Goal: Communication & Community: Share content

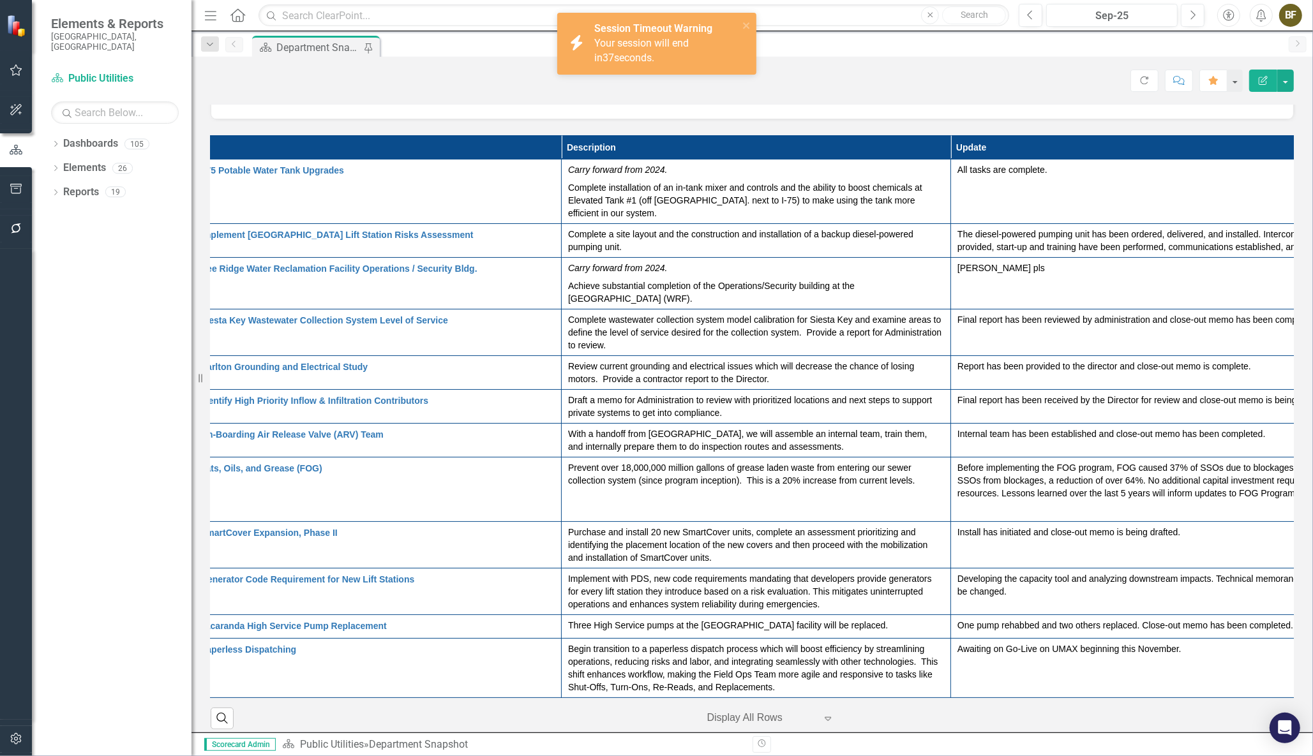
scroll to position [4, 0]
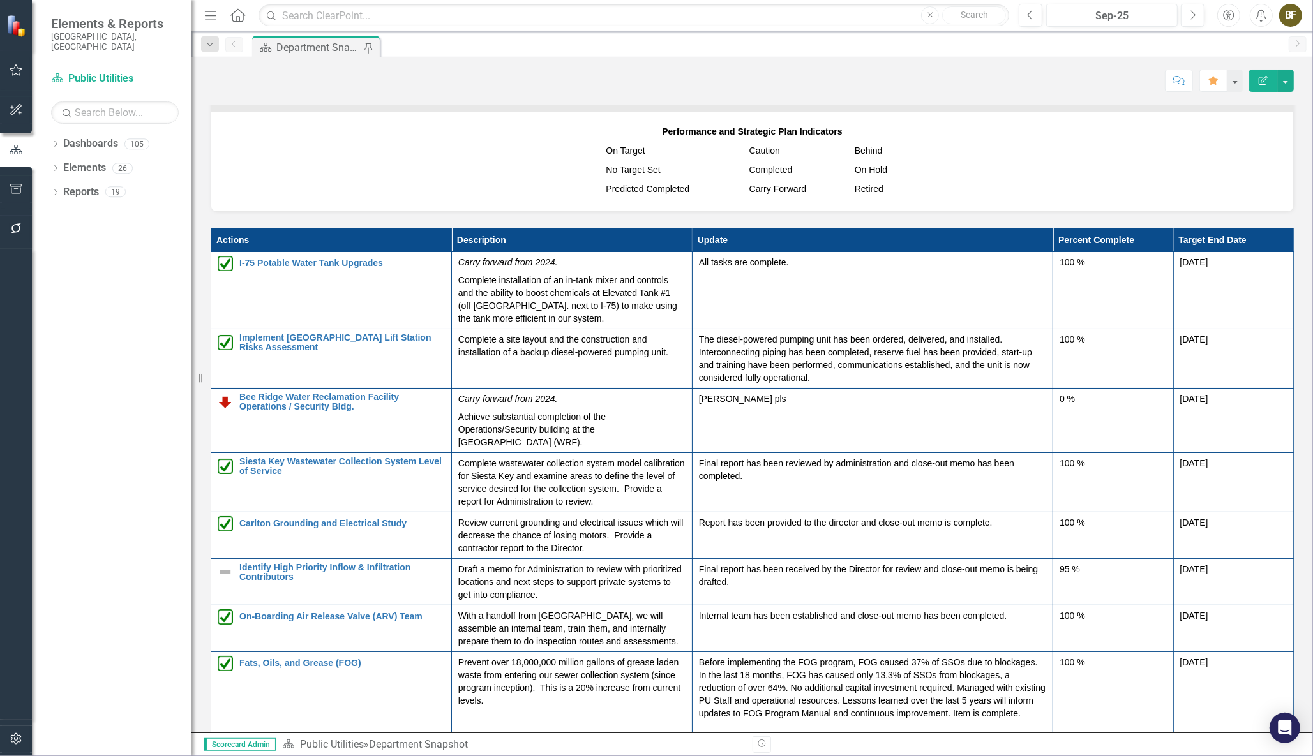
scroll to position [1392, 0]
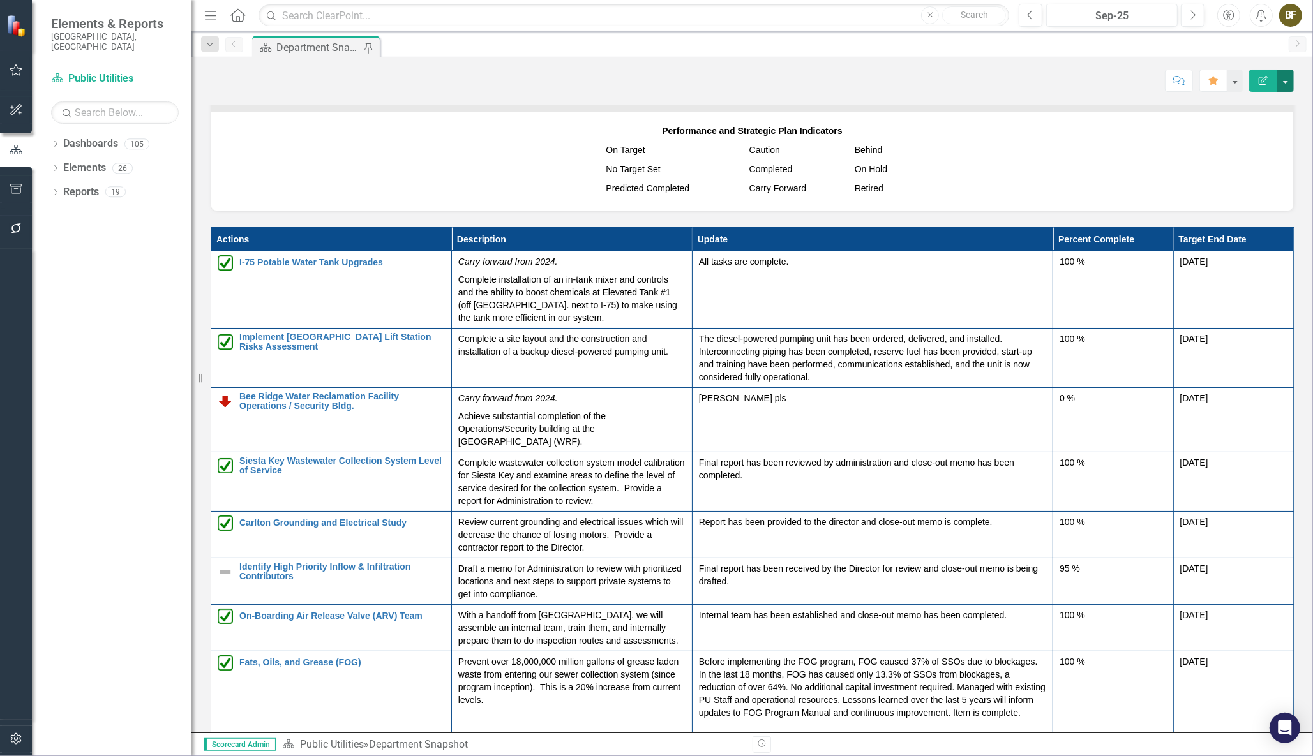
click at [1288, 81] on button "button" at bounding box center [1285, 81] width 17 height 22
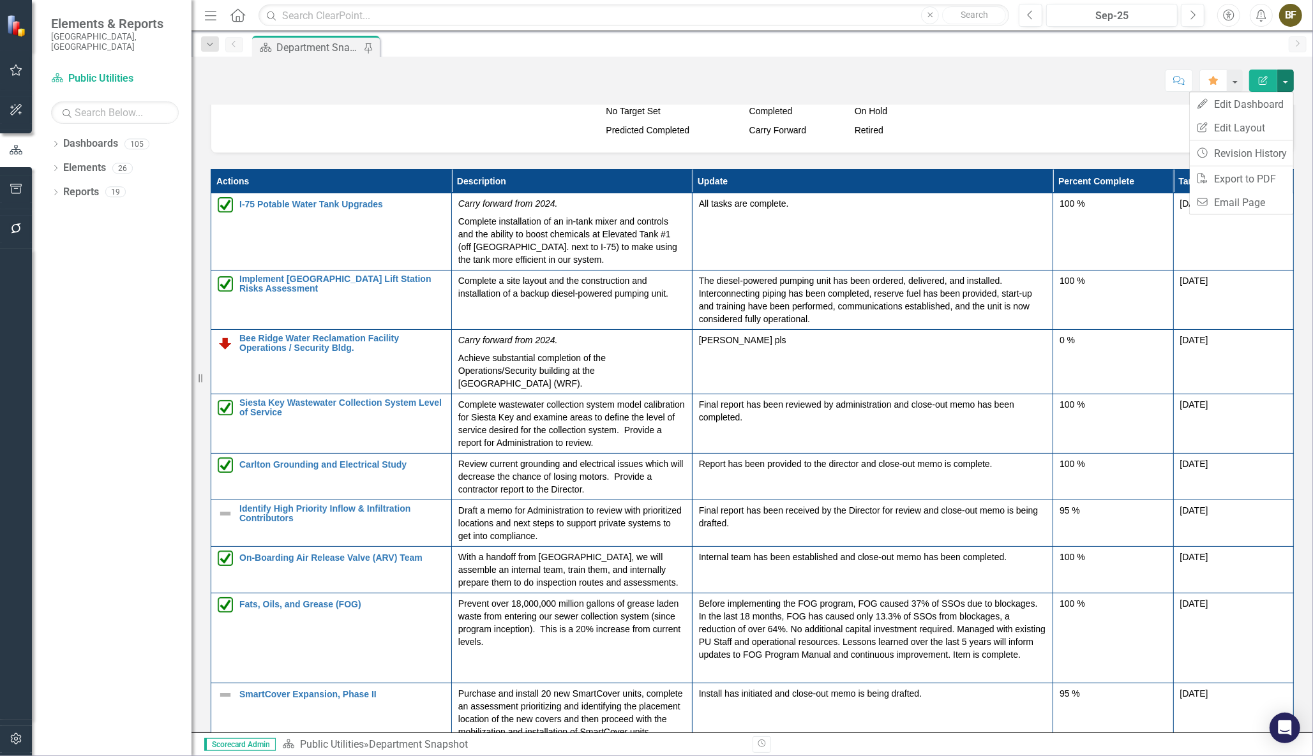
scroll to position [57, 0]
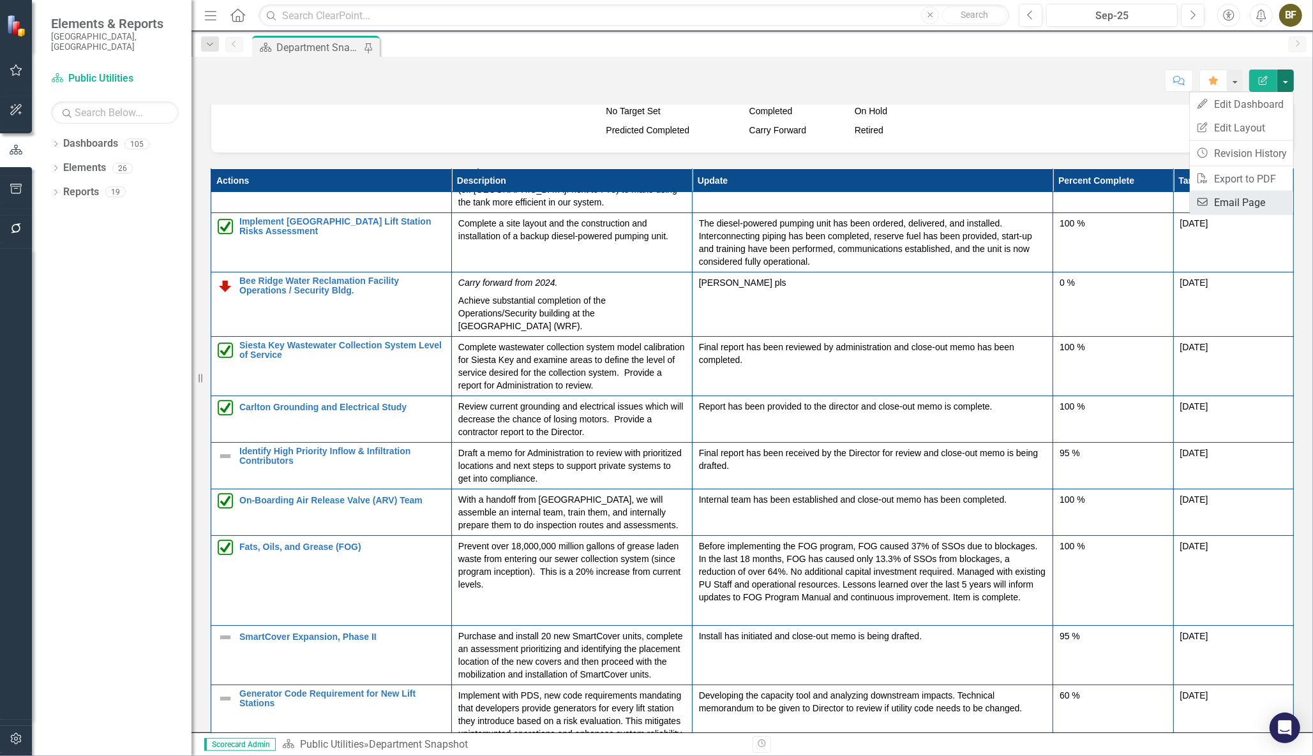
click at [1230, 204] on link "Email Email Page" at bounding box center [1241, 203] width 103 height 24
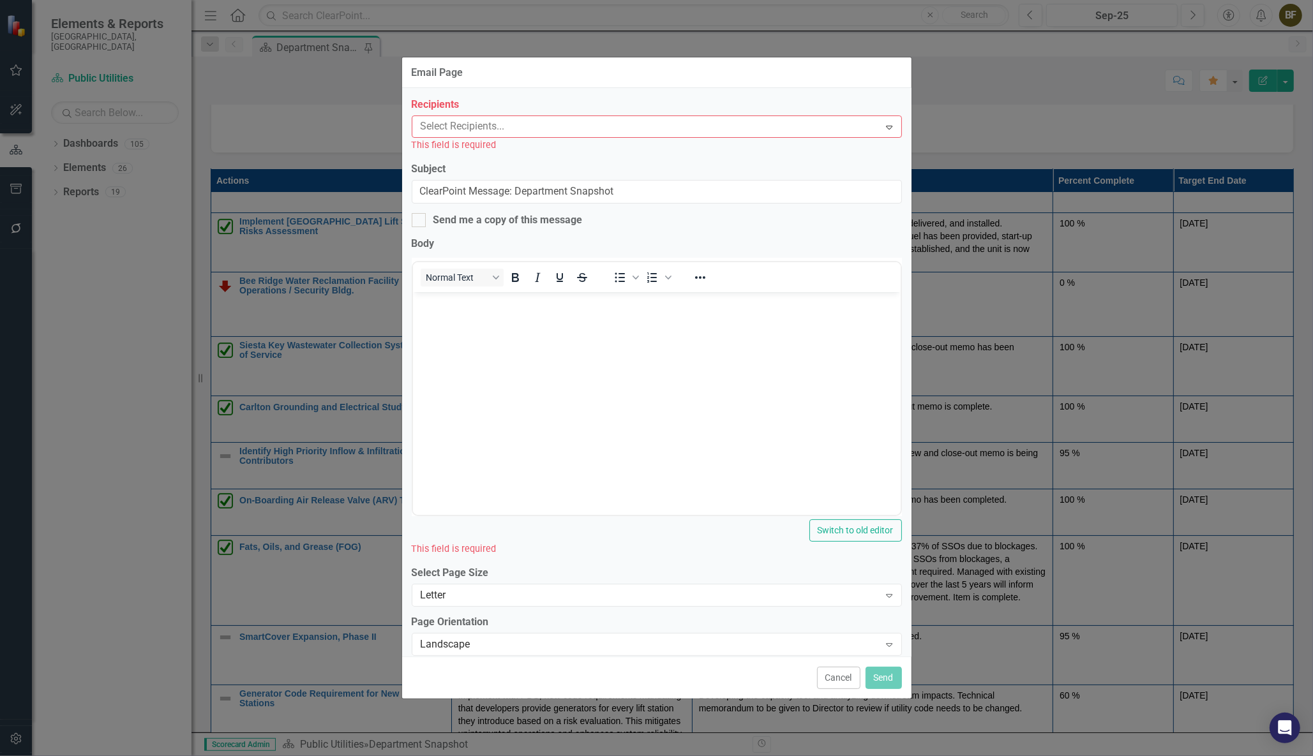
scroll to position [0, 0]
click at [514, 124] on div at bounding box center [647, 126] width 464 height 17
drag, startPoint x: 514, startPoint y: 124, endPoint x: 491, endPoint y: 119, distance: 22.9
click at [491, 119] on div at bounding box center [647, 126] width 464 height 17
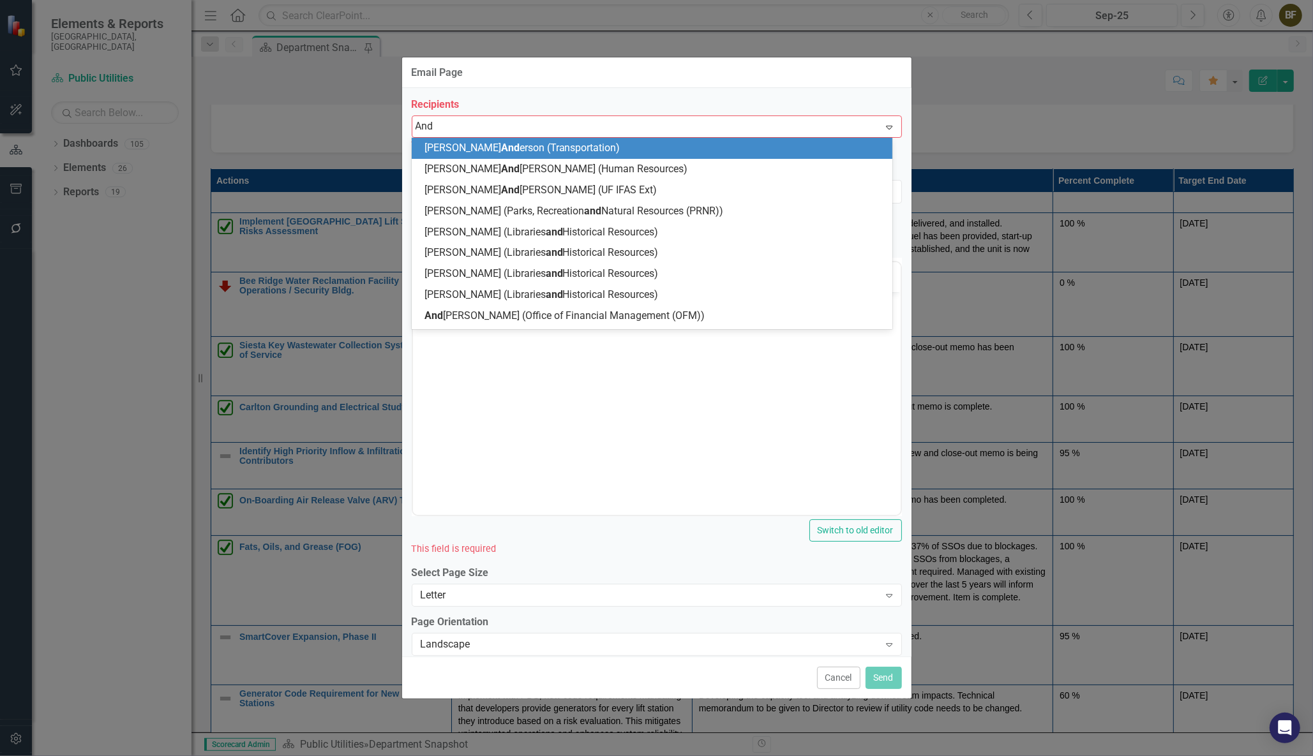
type input "[PERSON_NAME]"
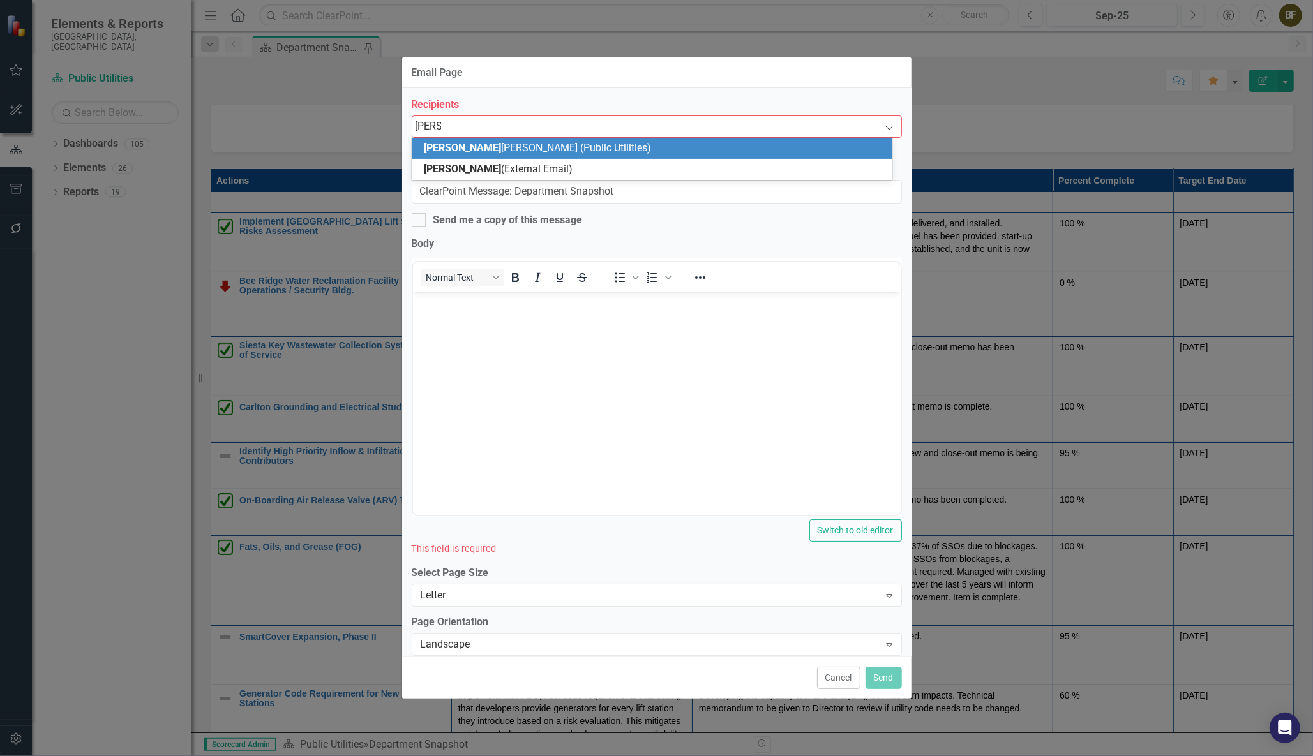
click at [493, 145] on span "[PERSON_NAME] (Public Utilities)" at bounding box center [537, 148] width 227 height 12
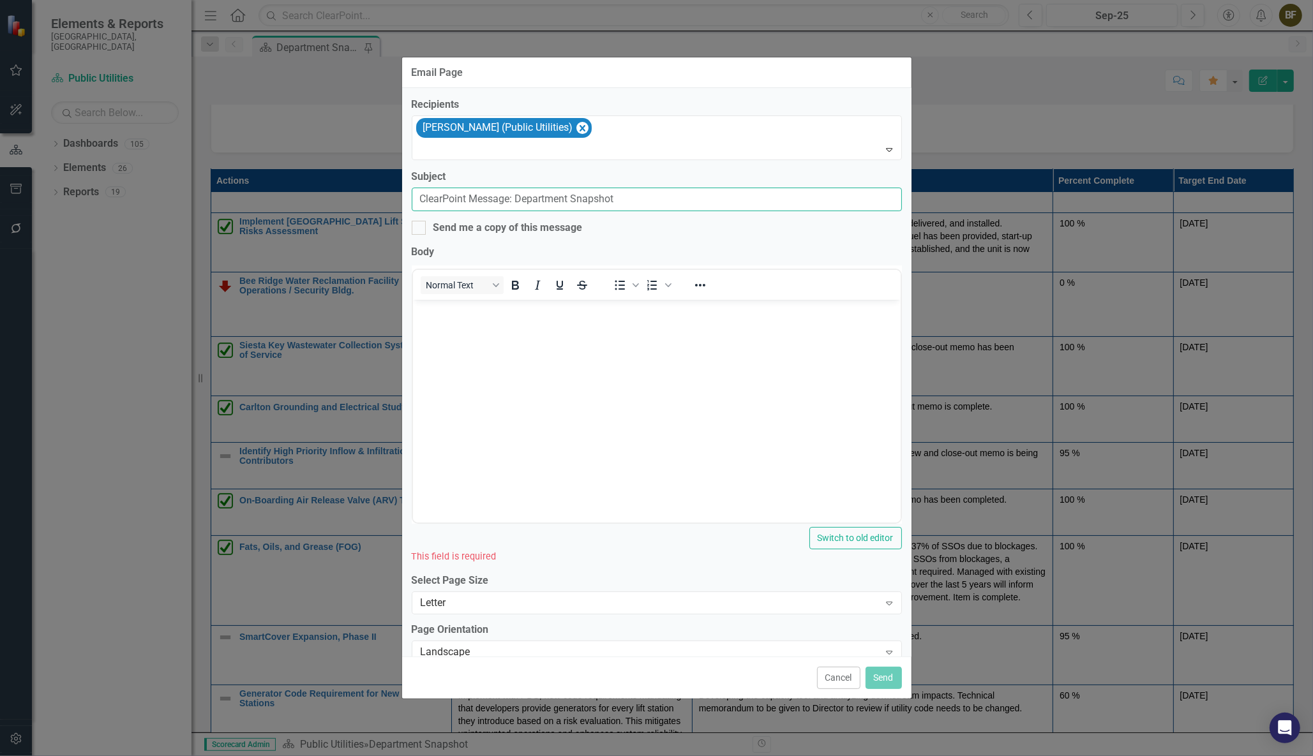
click at [633, 198] on input "ClearPoint Message: Department Snapshot" at bounding box center [657, 200] width 490 height 24
click at [1210, 43] on div "Email Page Recipients [PERSON_NAME] (Public Utilities) Expand Subject ClearPoin…" at bounding box center [656, 378] width 1313 height 756
click at [793, 199] on input "ClearPoint Message: Department Snapshot (with Updated Strategic Action Items" at bounding box center [657, 200] width 490 height 24
click at [518, 198] on input "ClearPoint Message: Department Snapshot (with Updated Strategic Action Items)" at bounding box center [657, 200] width 490 height 24
click at [554, 200] on input "ClearPoint Message: Public utilities Department Snapshot (with Updated Strategi…" at bounding box center [657, 200] width 490 height 24
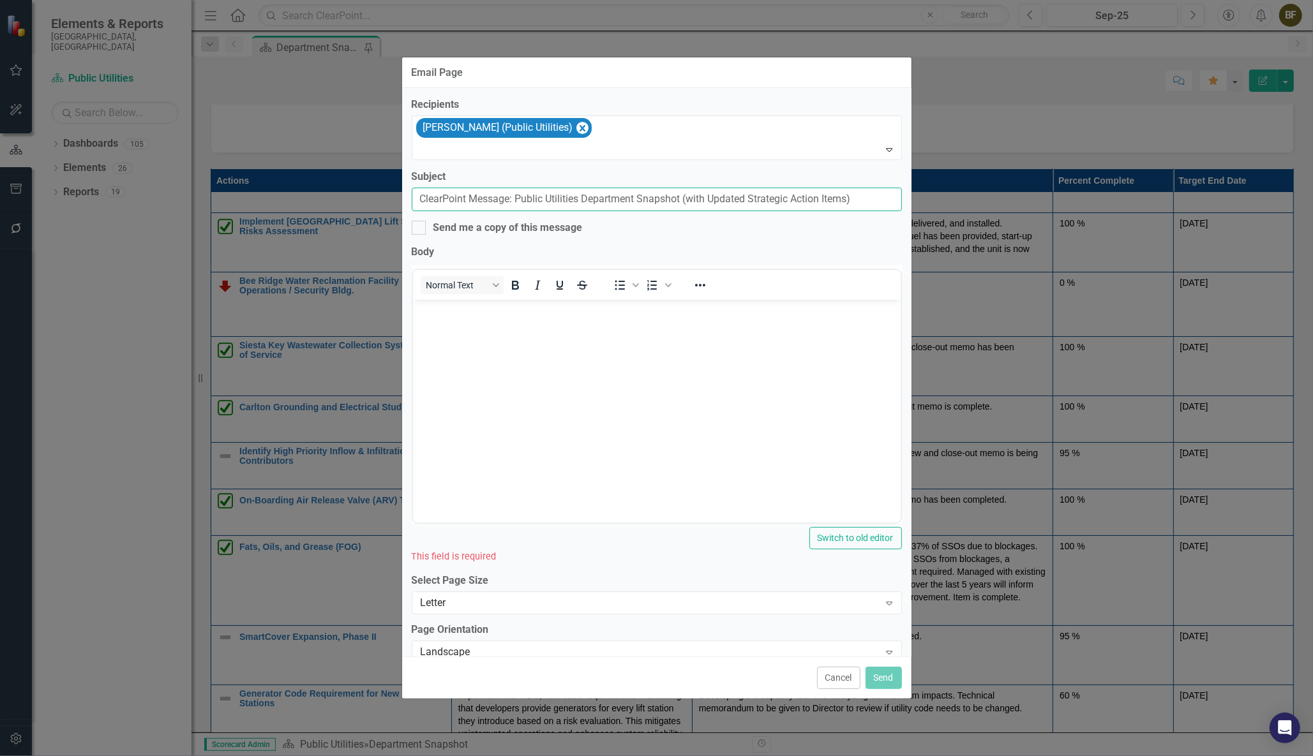
type input "ClearPoint Message: Public Utilities Department Snapshot (with Updated Strategi…"
click at [482, 377] on body "Rich Text Area. Press ALT-0 for help." at bounding box center [656, 395] width 488 height 191
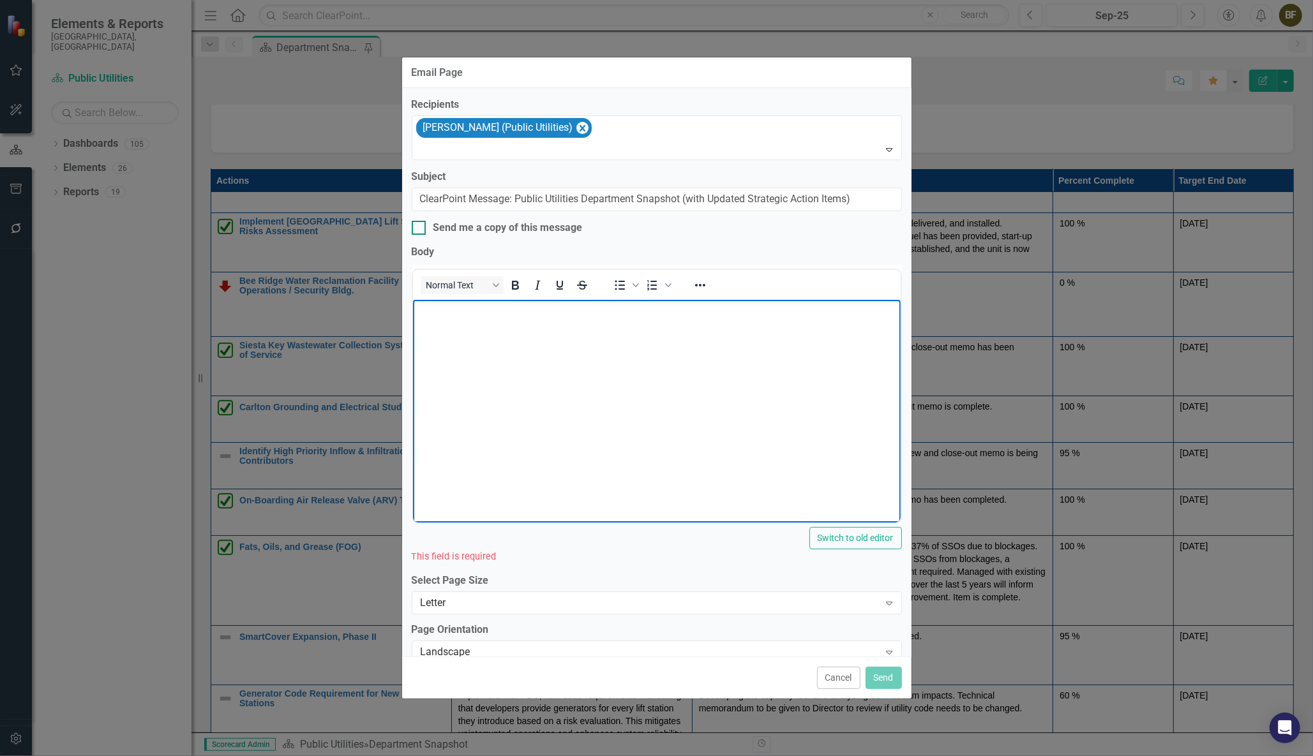
click at [421, 229] on div at bounding box center [419, 228] width 14 height 14
click at [420, 229] on input "Send me a copy of this message" at bounding box center [416, 225] width 8 height 8
checkbox input "true"
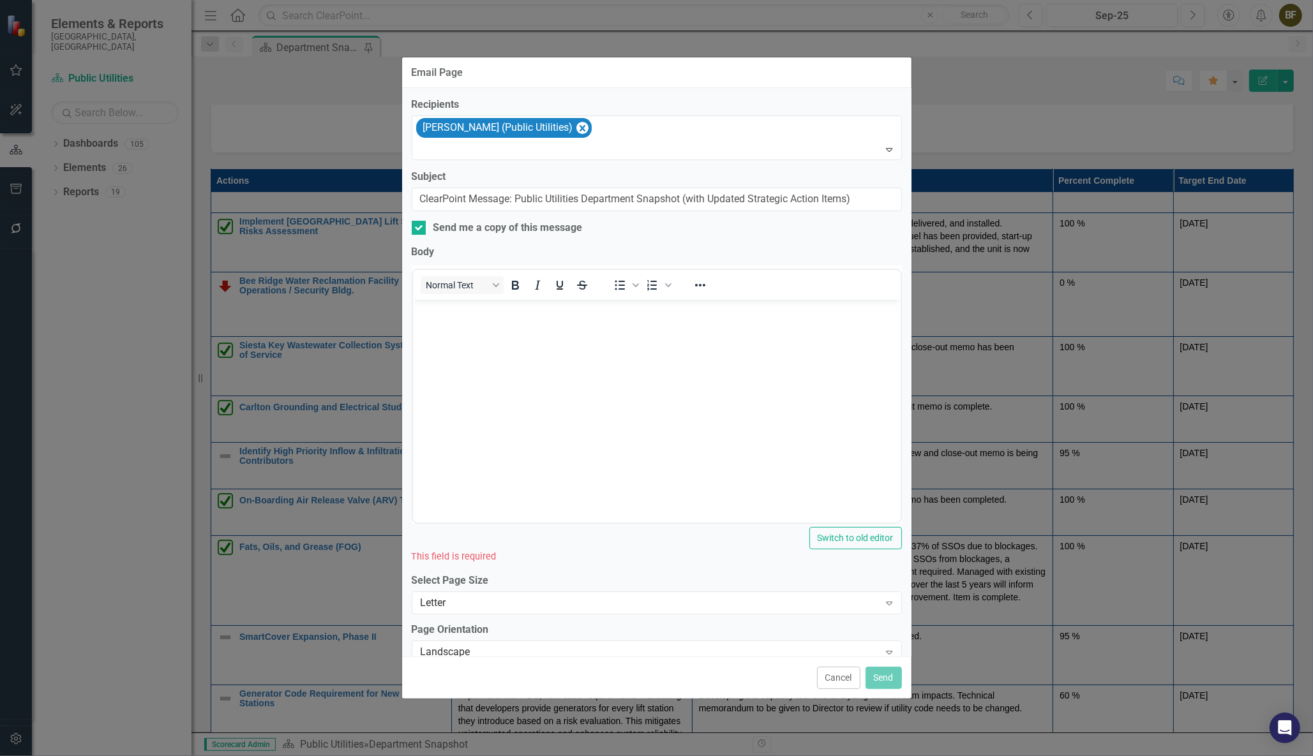
click at [465, 339] on body "Rich Text Area. Press ALT-0 for help." at bounding box center [656, 395] width 488 height 191
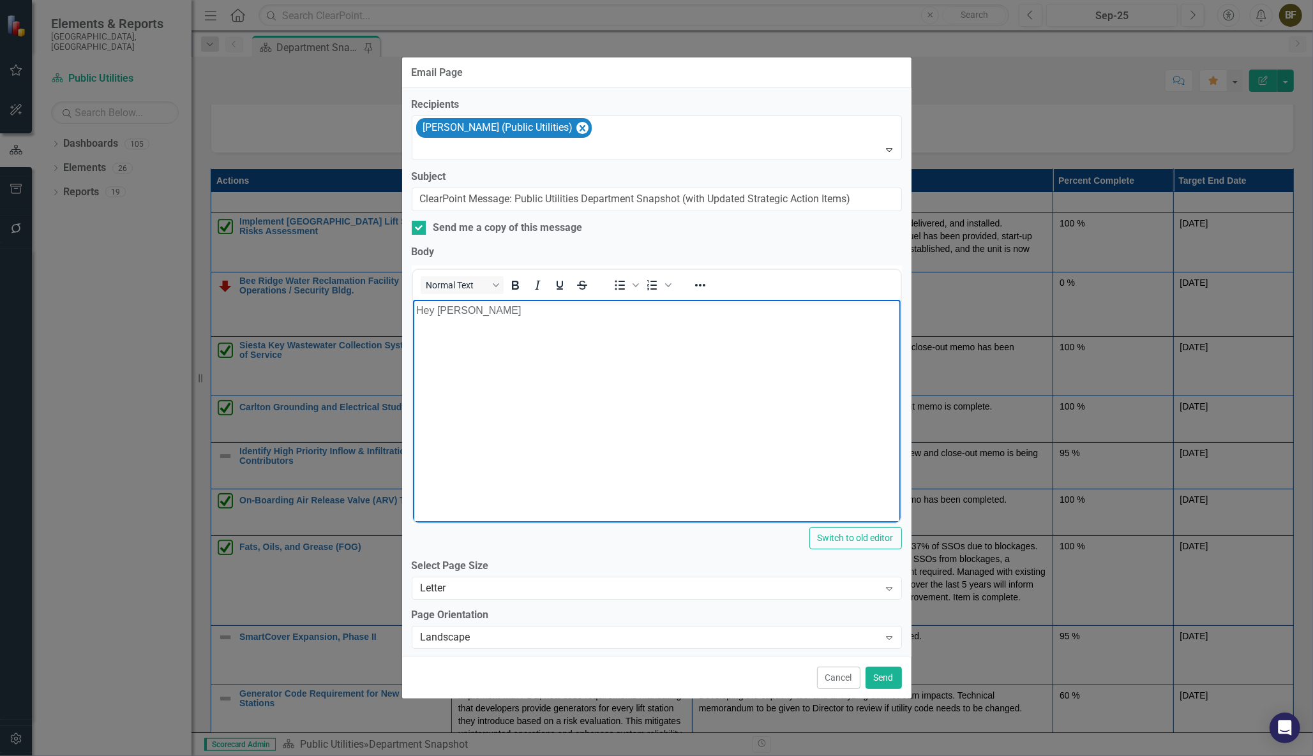
click at [1288, 162] on div "Email Page Recipients [PERSON_NAME] (Public Utilities) Expand Subject ClearPoin…" at bounding box center [656, 378] width 1313 height 756
click at [478, 322] on body "Hey [PERSON_NAME]" at bounding box center [656, 395] width 488 height 191
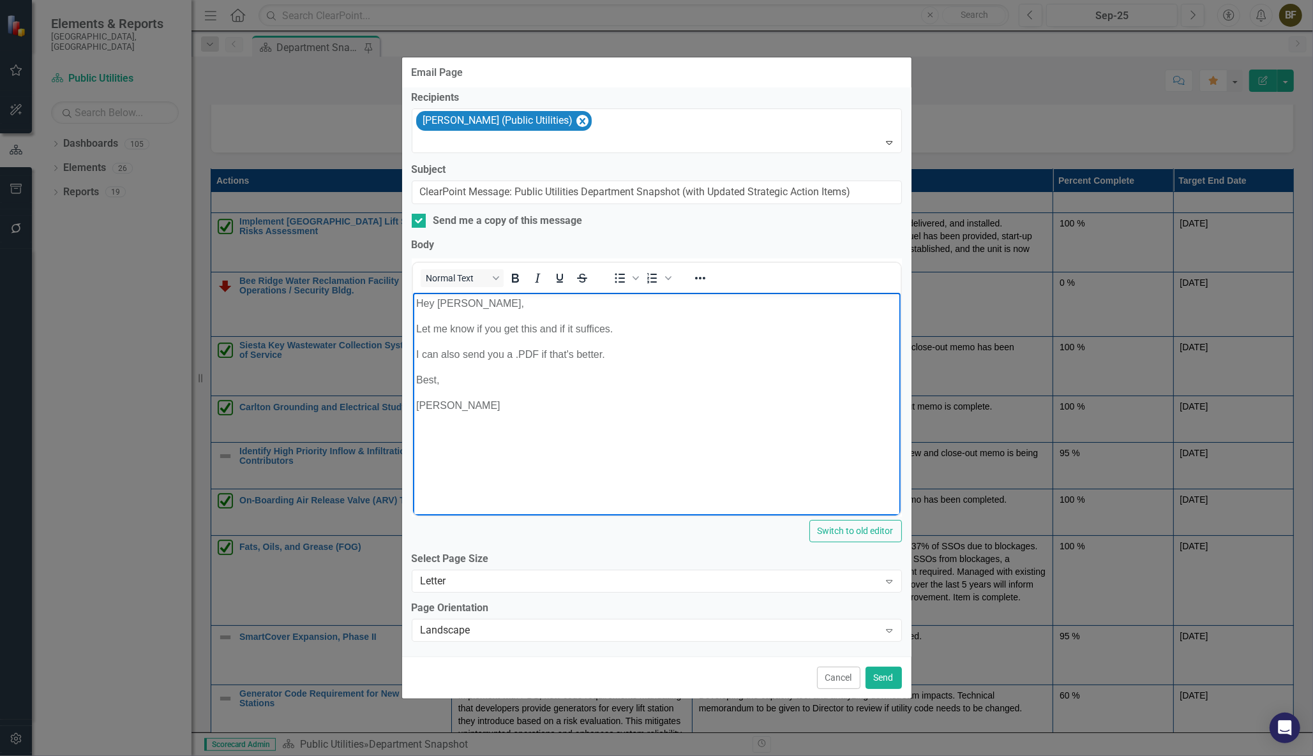
scroll to position [9, 0]
click at [889, 675] on button "Send" at bounding box center [883, 678] width 36 height 22
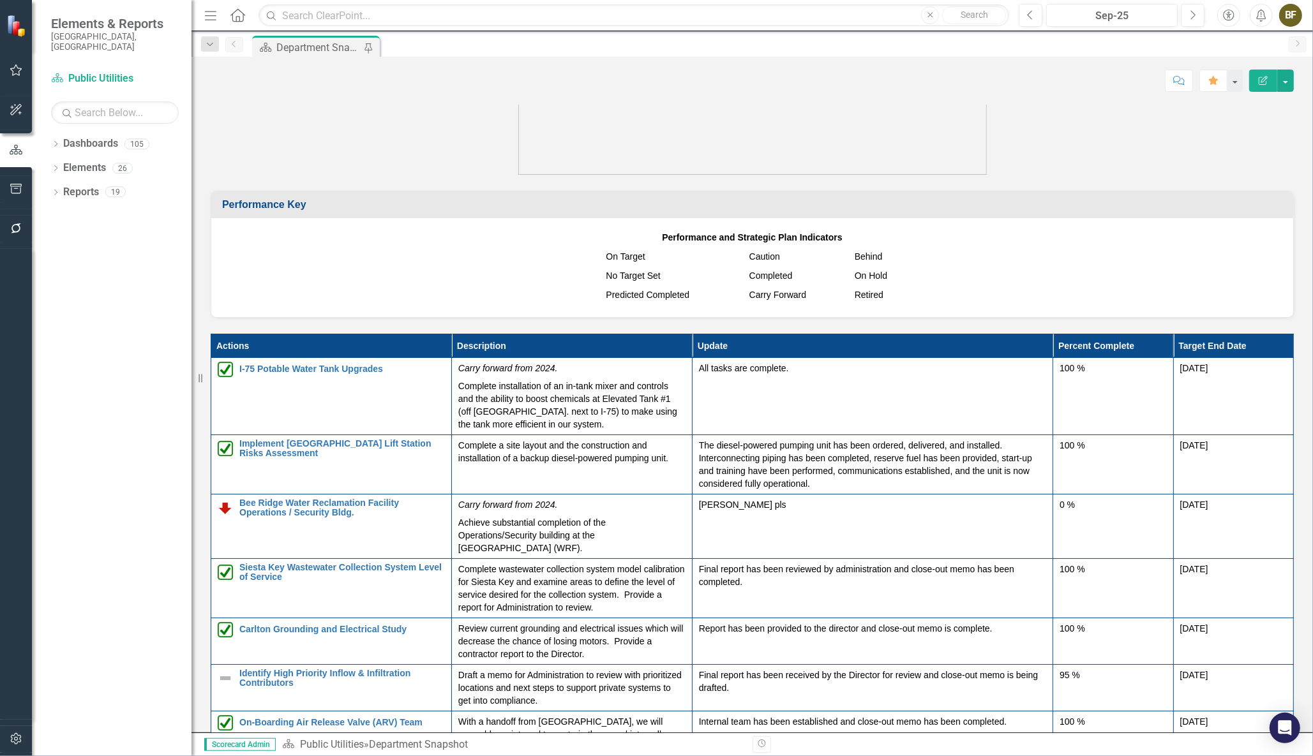
scroll to position [1102, 0]
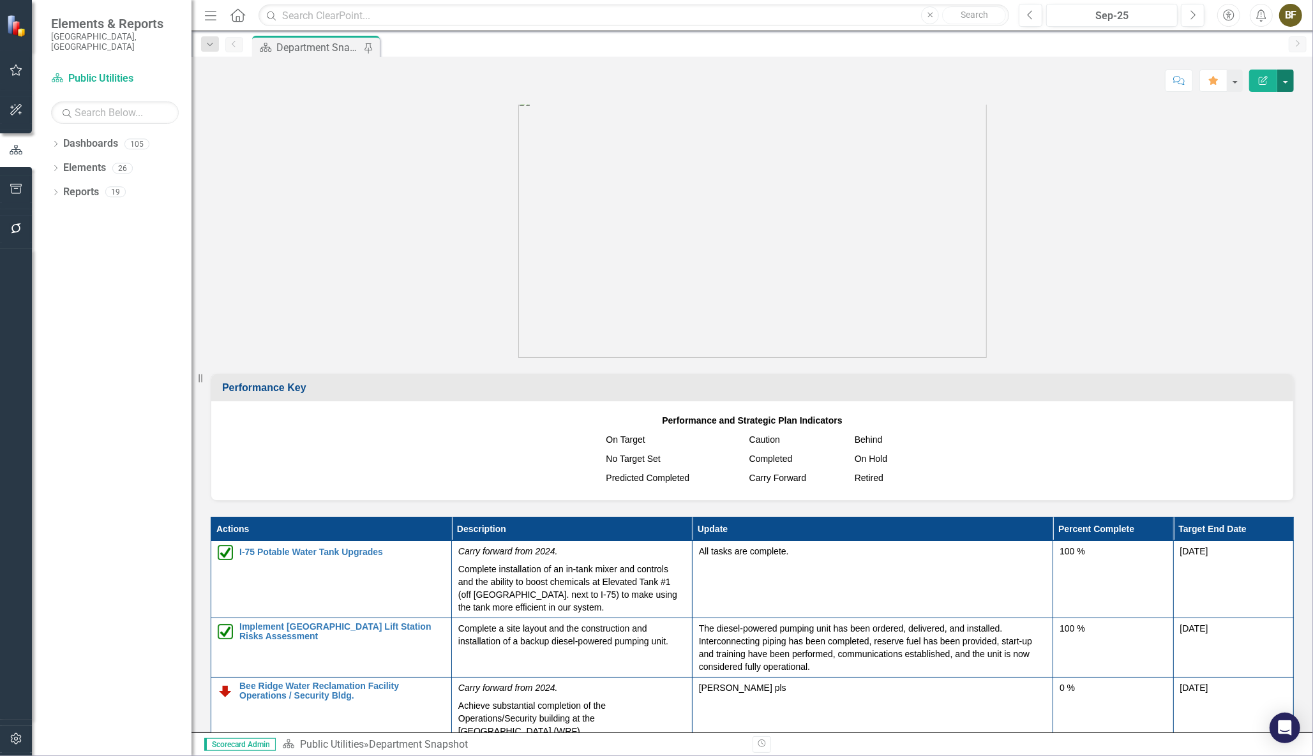
click at [1287, 86] on button "button" at bounding box center [1285, 81] width 17 height 22
click at [1246, 181] on link "PDF Export to PDF" at bounding box center [1241, 179] width 103 height 24
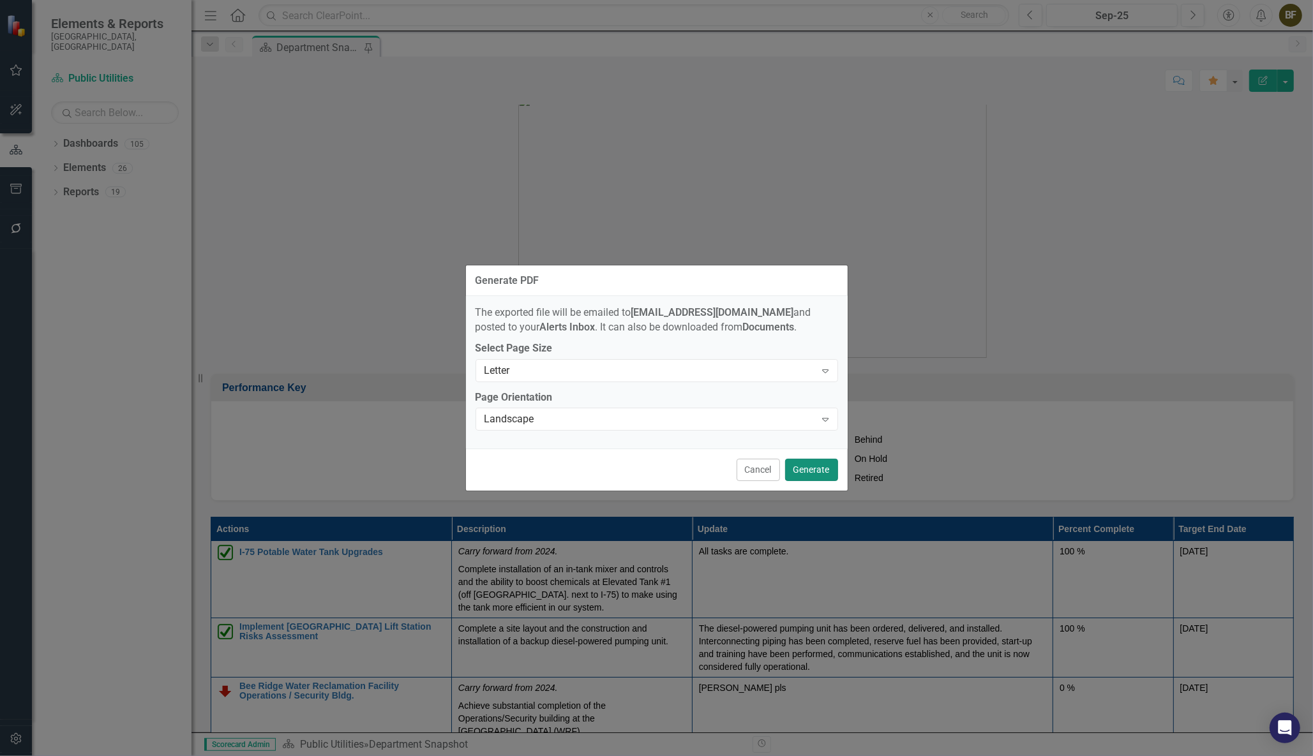
click at [811, 472] on button "Generate" at bounding box center [811, 470] width 53 height 22
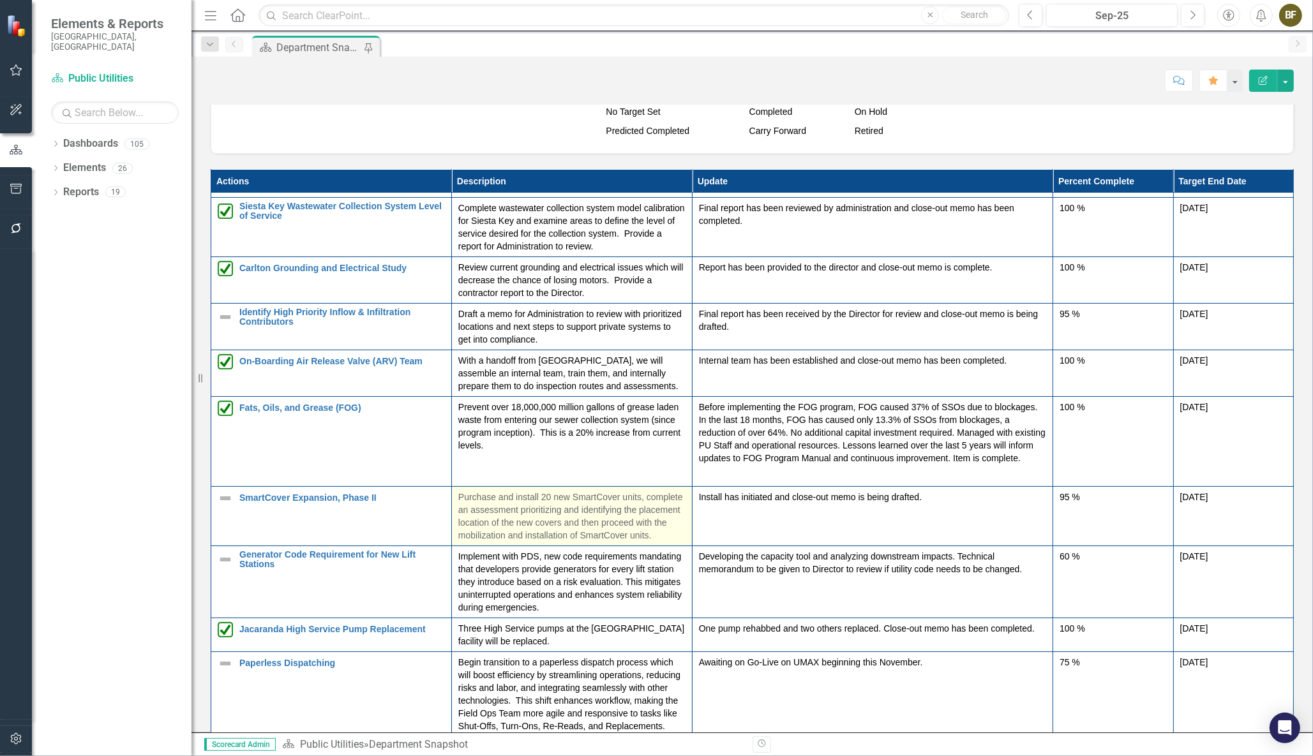
scroll to position [1450, 0]
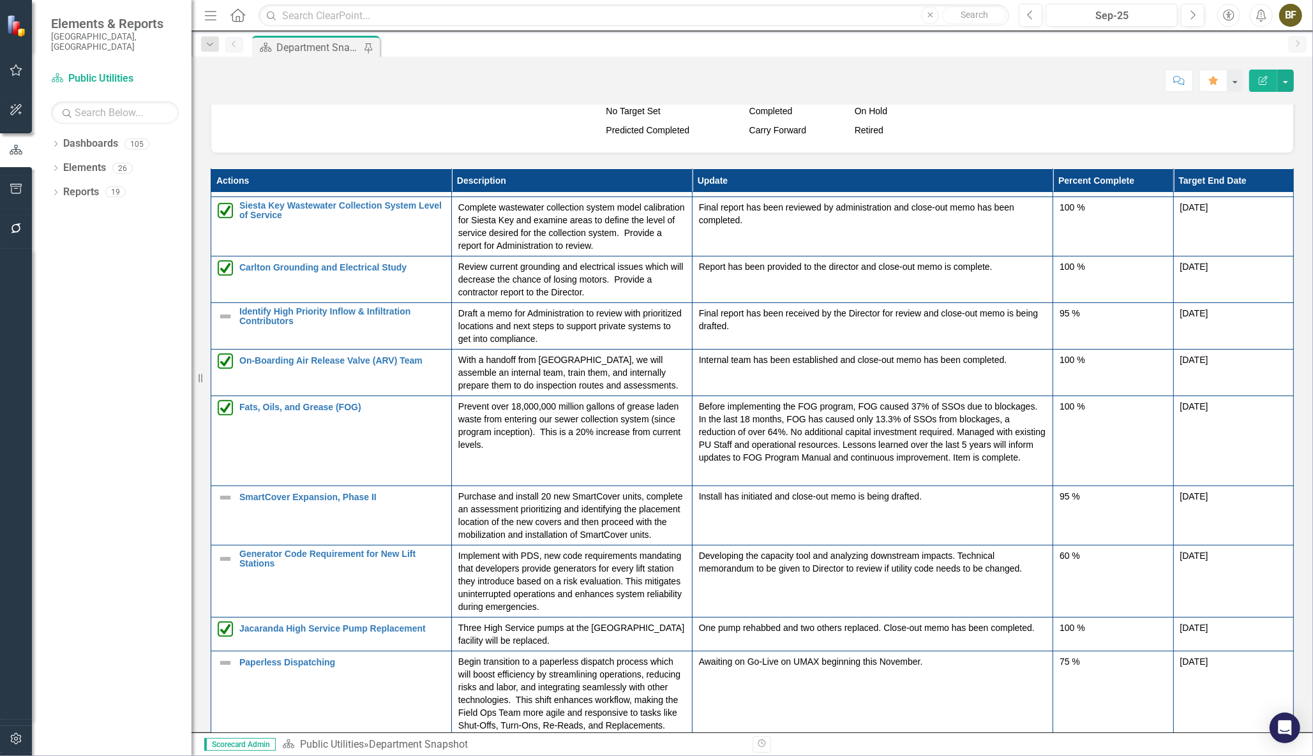
drag, startPoint x: 1285, startPoint y: 396, endPoint x: 1282, endPoint y: 375, distance: 20.7
click at [1282, 375] on div "Actions Description Update Percent Complete Target End Date I-75 Potable Water …" at bounding box center [752, 460] width 1102 height 615
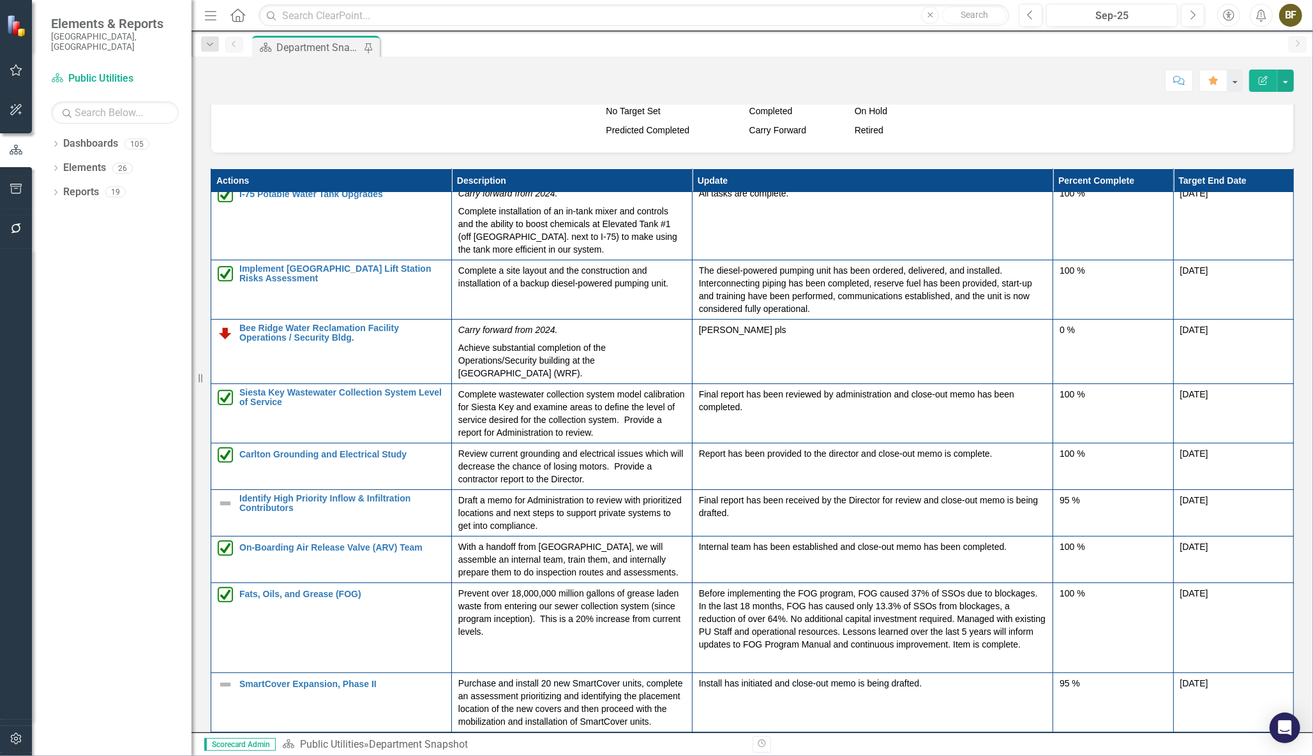
scroll to position [0, 0]
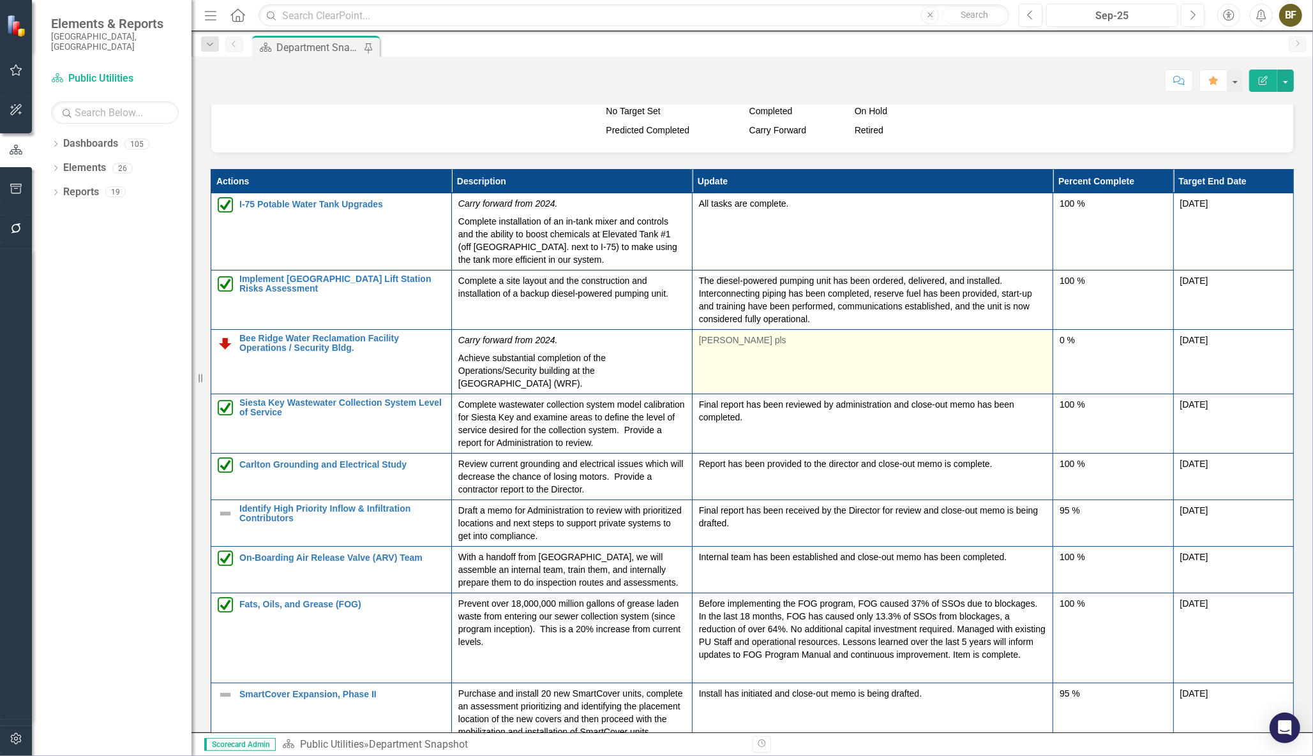
click at [735, 341] on p "[PERSON_NAME] pls" at bounding box center [872, 341] width 347 height 15
click at [723, 340] on p "[PERSON_NAME] pls" at bounding box center [872, 341] width 347 height 15
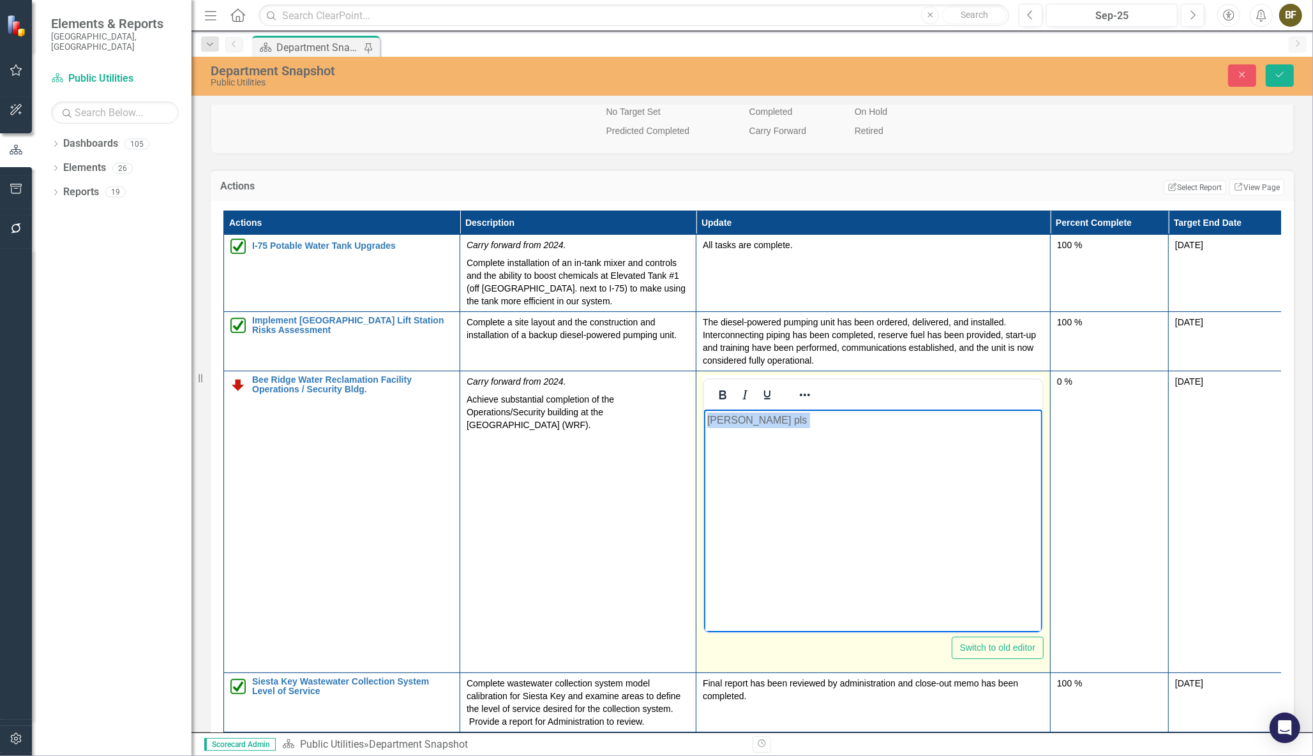
drag, startPoint x: 706, startPoint y: 418, endPoint x: 862, endPoint y: 439, distance: 157.8
click at [862, 438] on body "[PERSON_NAME] pls" at bounding box center [872, 505] width 338 height 191
paste body "Rich Text Area. Press ALT-0 for help."
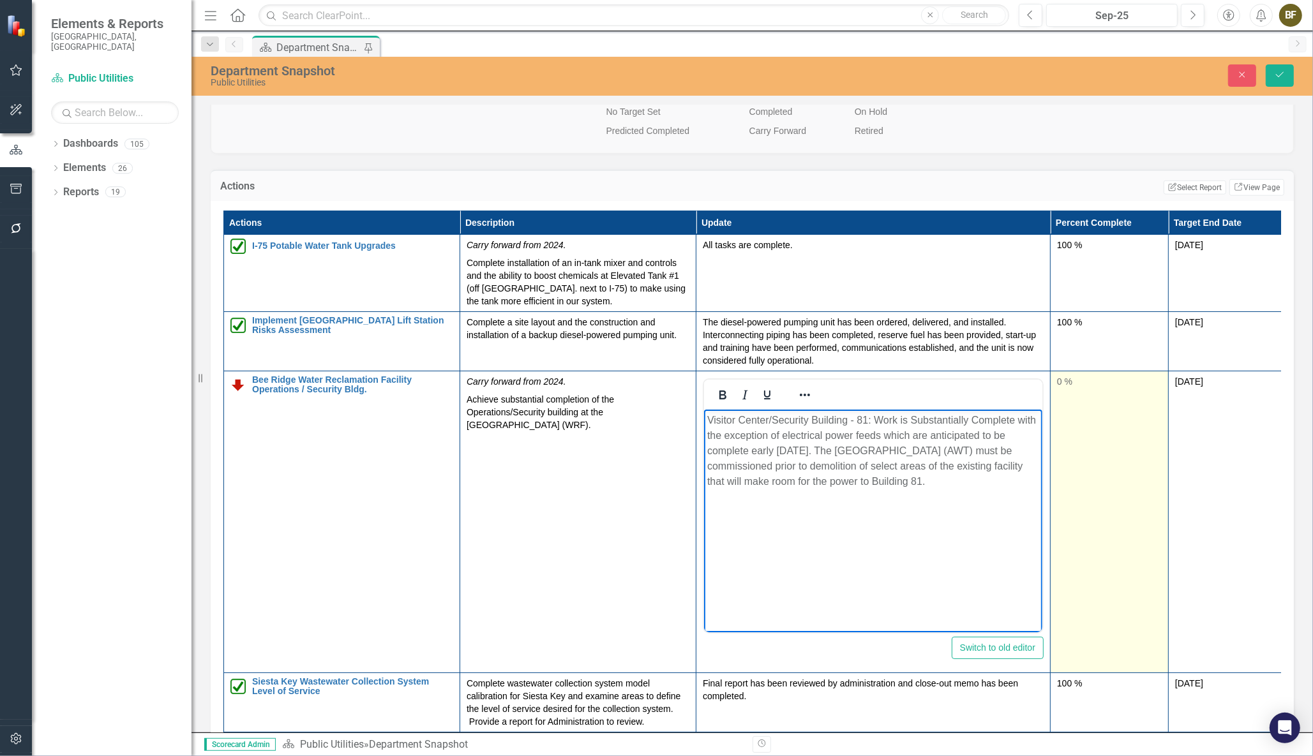
click at [1085, 380] on div "0 %" at bounding box center [1109, 381] width 105 height 13
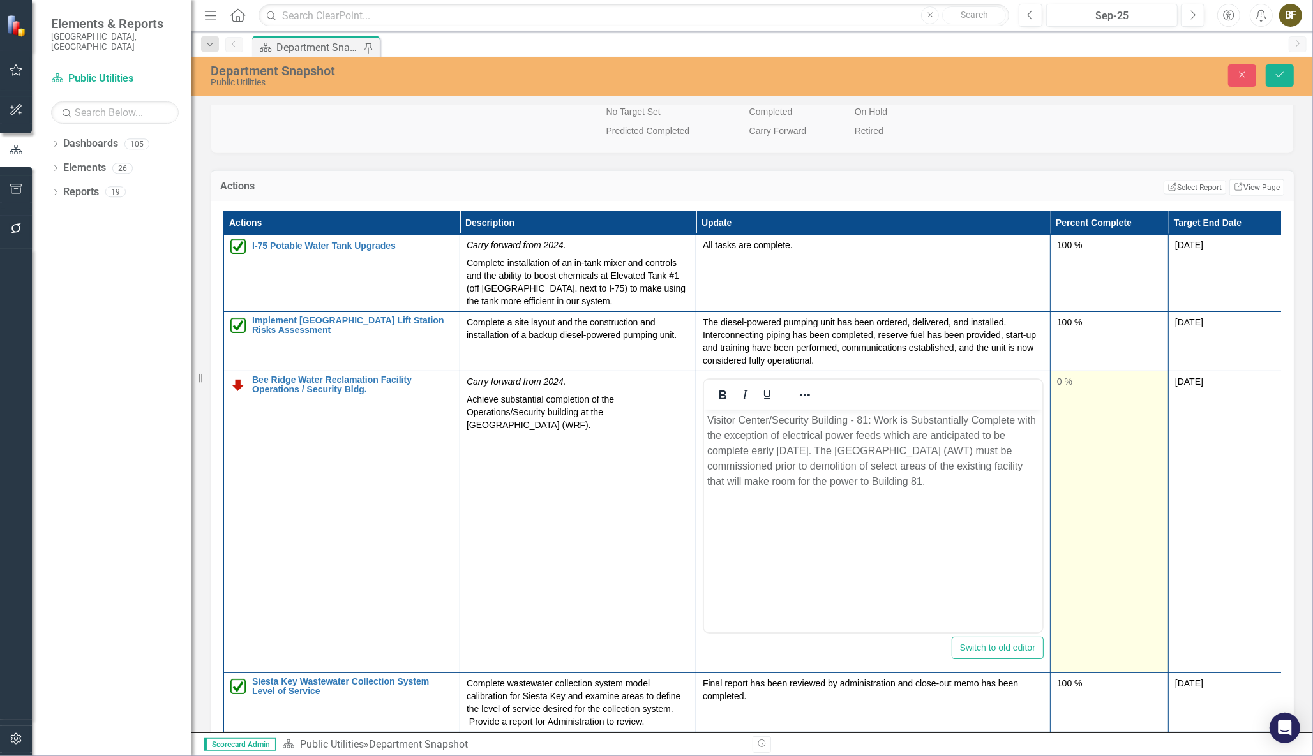
click at [1071, 376] on div "0 %" at bounding box center [1109, 381] width 105 height 13
type input "99"
drag, startPoint x: 1064, startPoint y: 421, endPoint x: 1158, endPoint y: 424, distance: 93.9
click at [1158, 424] on div at bounding box center [1109, 426] width 105 height 16
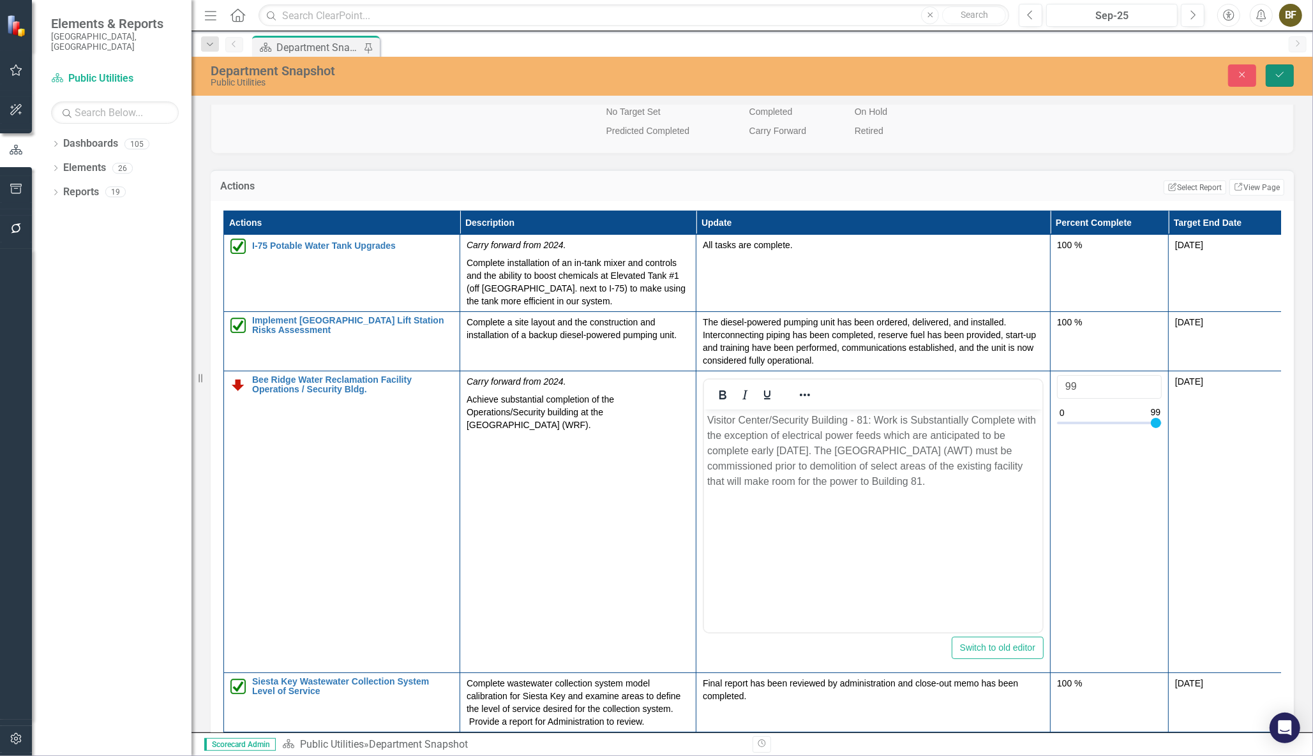
click at [1286, 77] on button "Save" at bounding box center [1279, 75] width 28 height 22
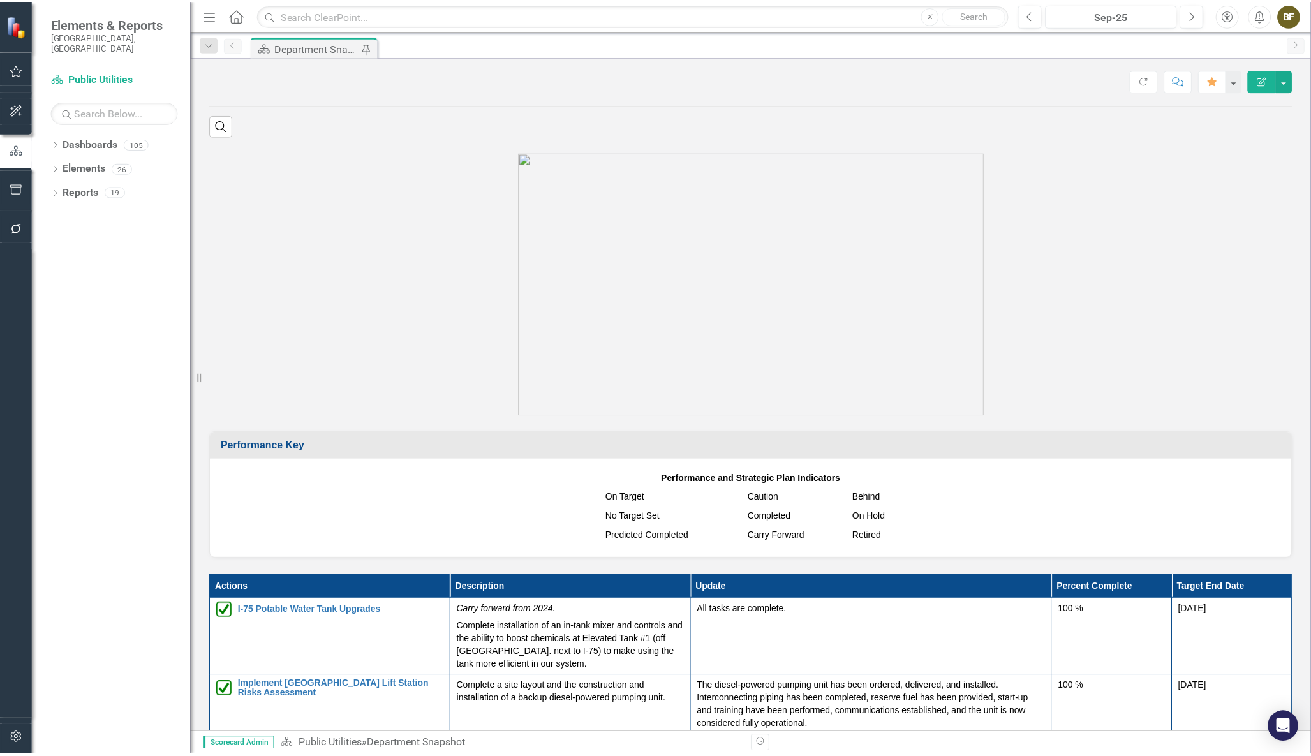
scroll to position [754, 0]
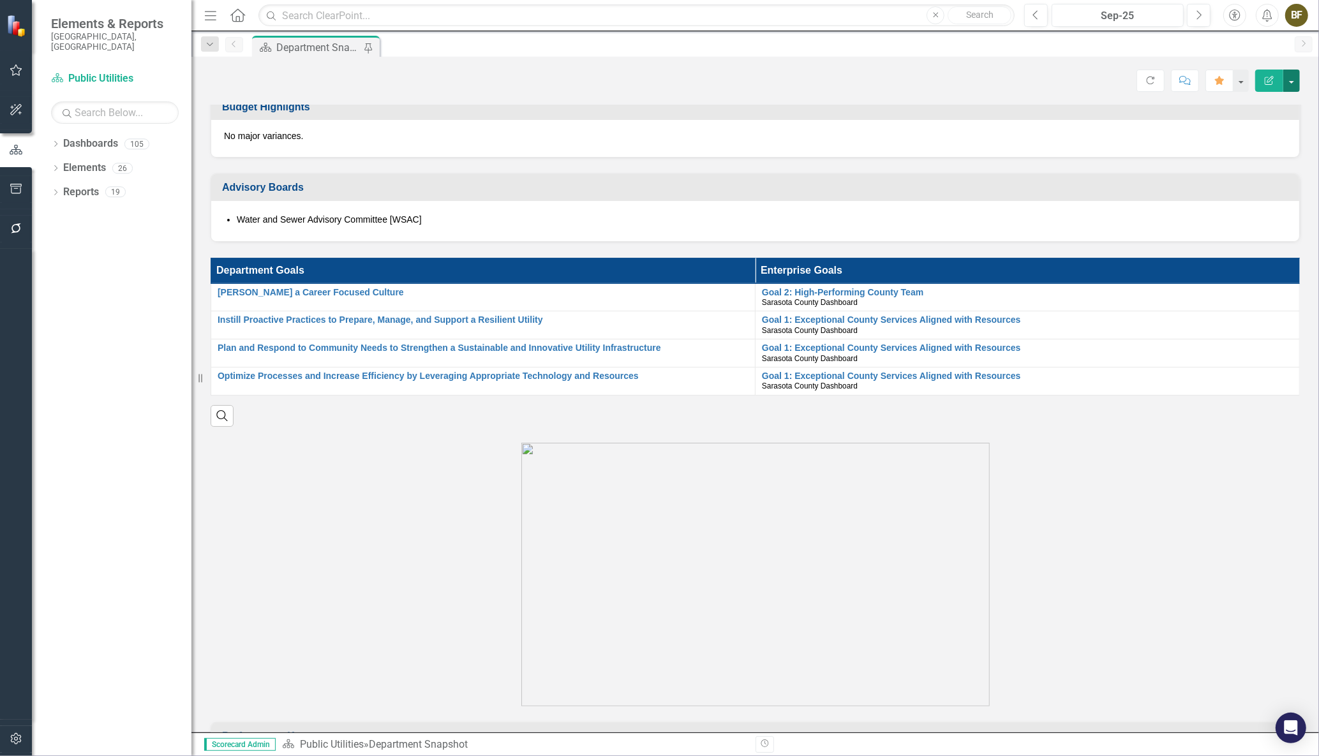
click at [1291, 83] on button "button" at bounding box center [1291, 81] width 17 height 22
click at [1255, 180] on link "PDF Export to PDF" at bounding box center [1247, 179] width 103 height 24
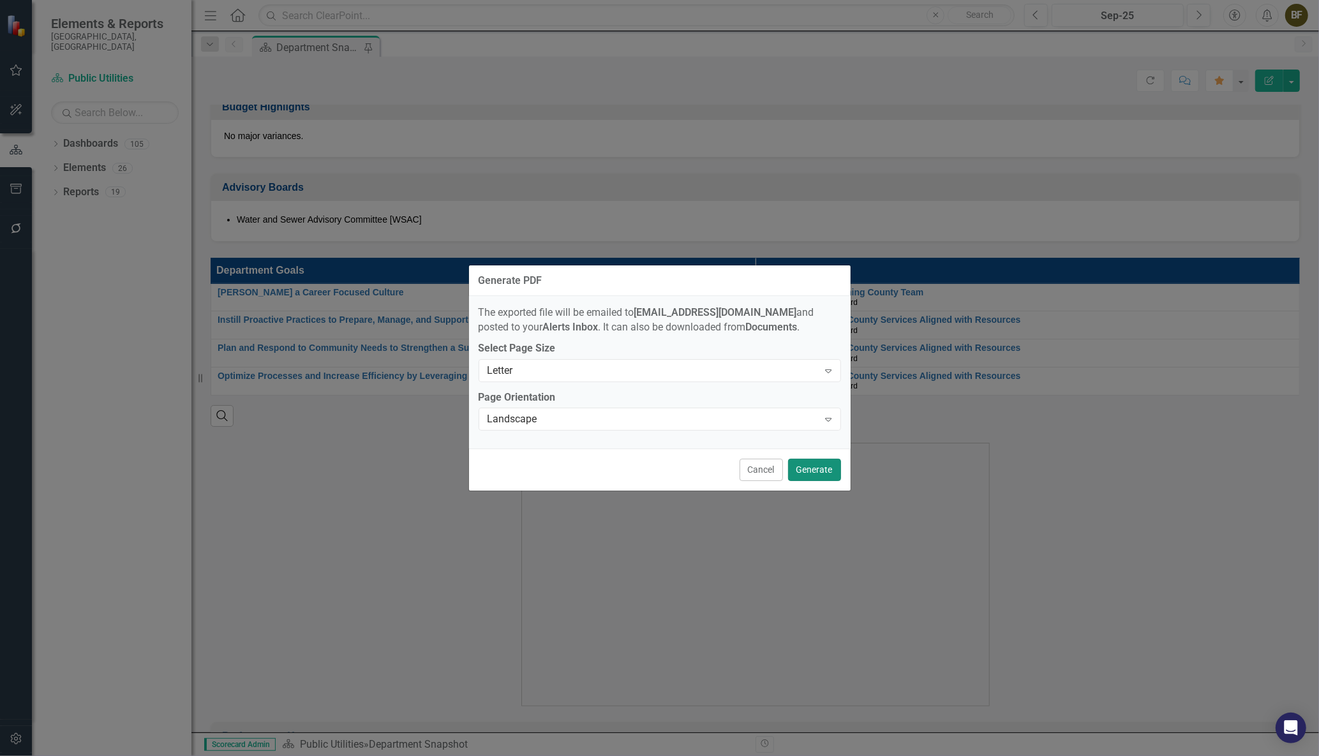
click at [813, 474] on button "Generate" at bounding box center [814, 470] width 53 height 22
